Goal: Task Accomplishment & Management: Use online tool/utility

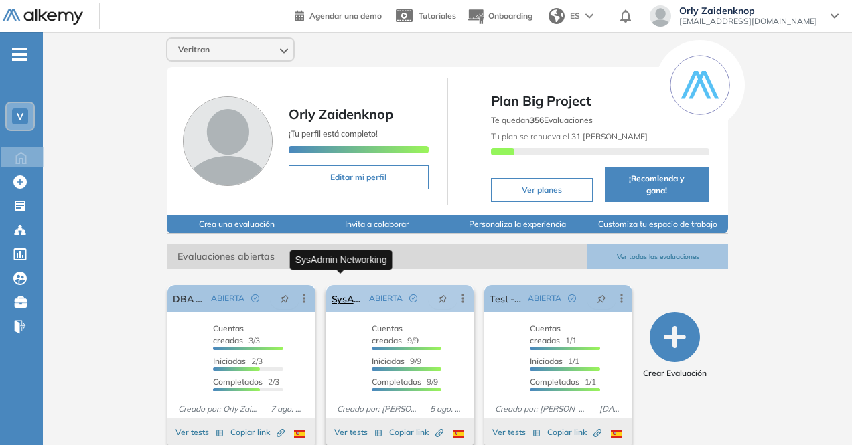
click at [361, 285] on link "SysAdmin Networking" at bounding box center [347, 298] width 33 height 27
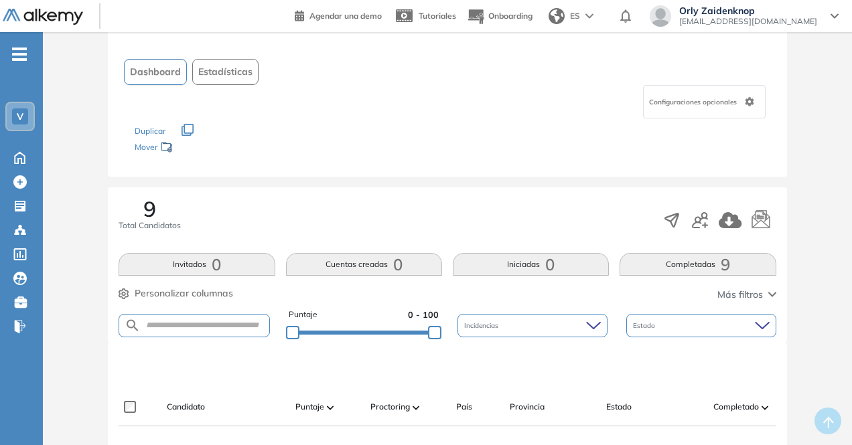
scroll to position [66, 0]
click at [700, 222] on icon "button" at bounding box center [700, 220] width 16 height 16
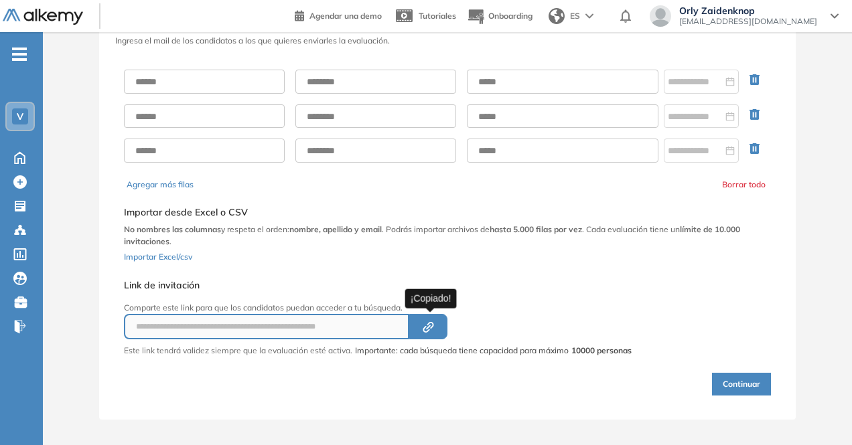
click at [435, 323] on icon "Created by potrace 1.16, written by [PERSON_NAME] [DATE]-[DATE]" at bounding box center [428, 327] width 15 height 11
